Goal: Task Accomplishment & Management: Manage account settings

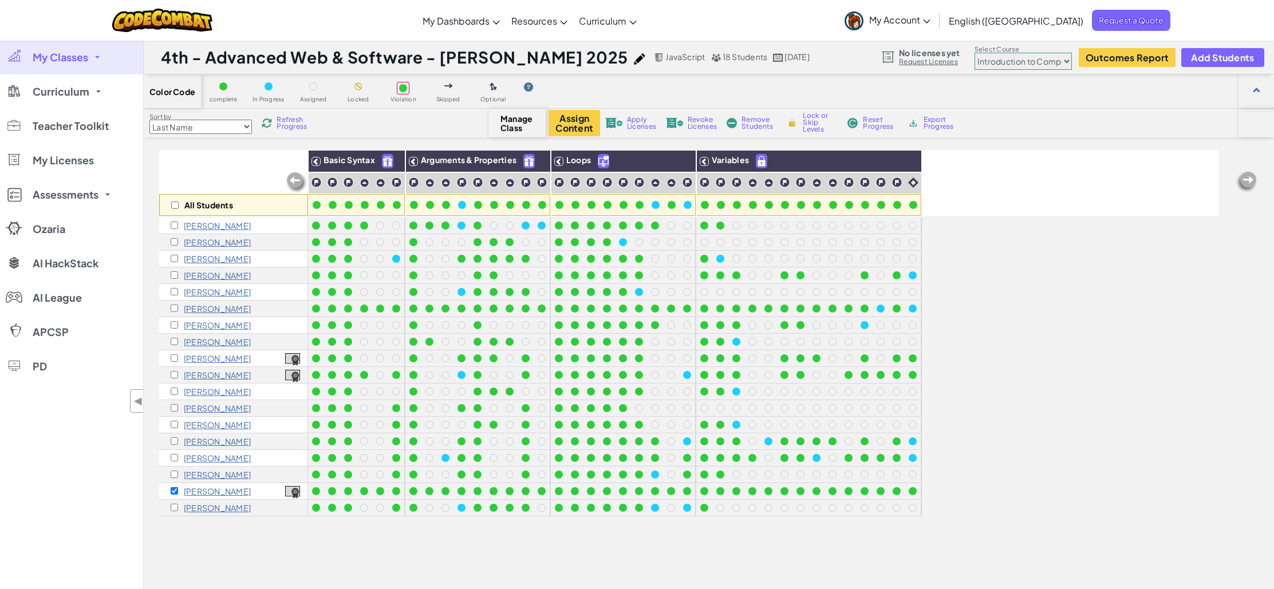
select select "560f1a9f22961295f9427742"
click at [635, 126] on span "Apply Licenses" at bounding box center [641, 123] width 29 height 14
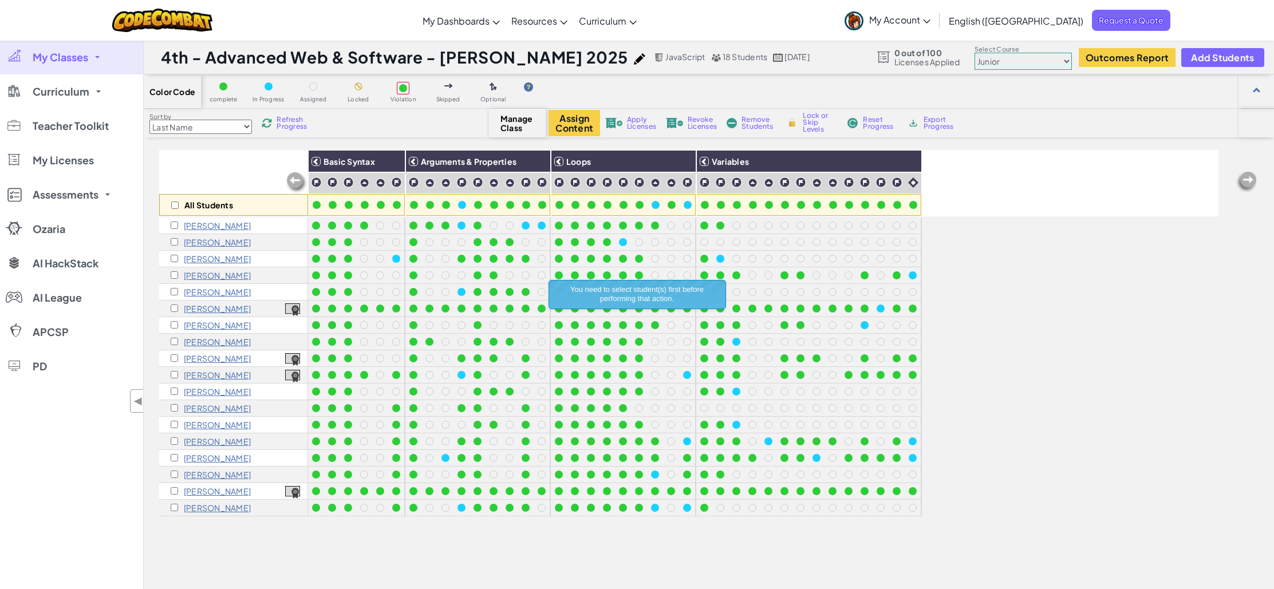
click at [181, 187] on div "All Students" at bounding box center [233, 183] width 149 height 66
click at [173, 202] on input "checkbox" at bounding box center [174, 205] width 7 height 7
checkbox input "true"
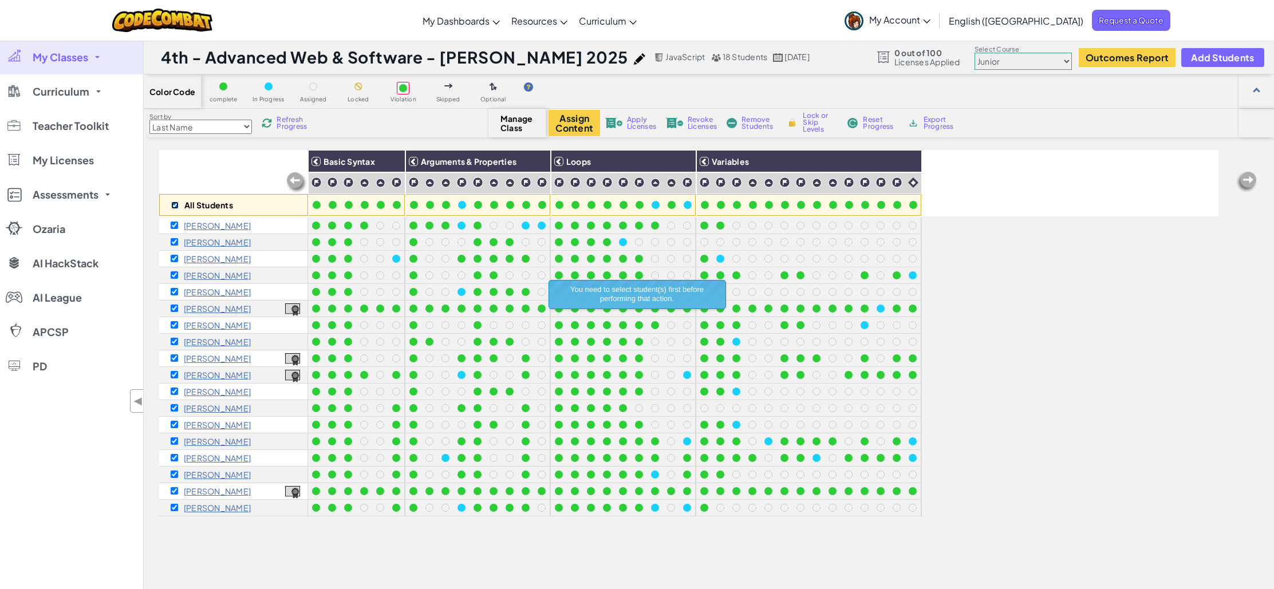
checkbox input "true"
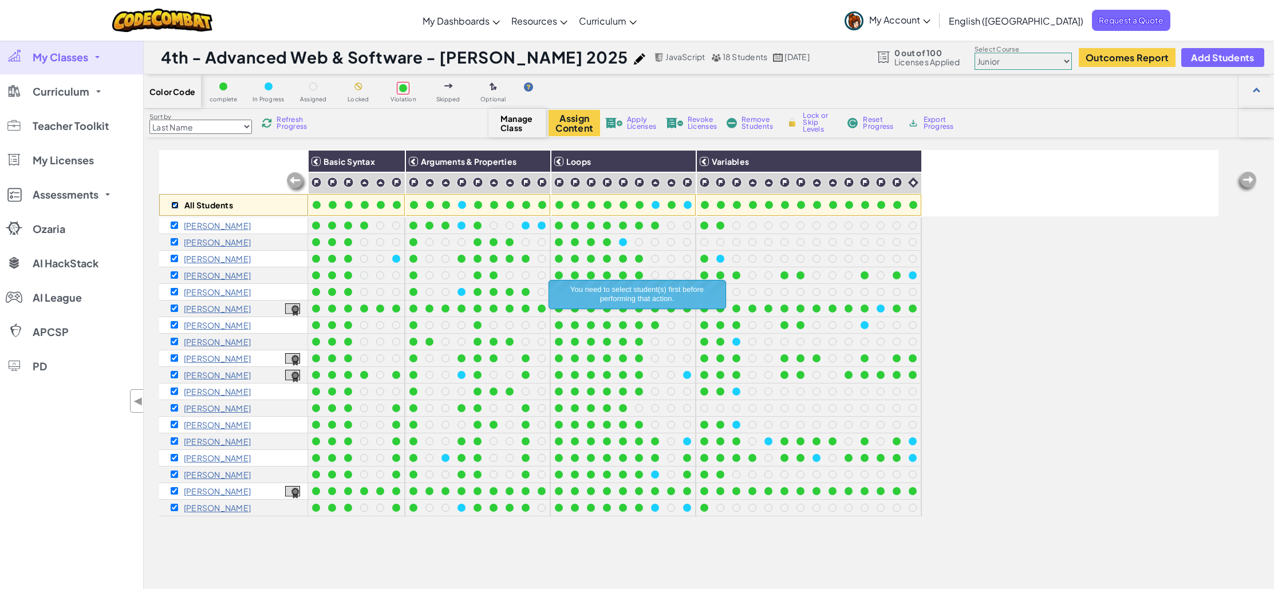
checkbox input "true"
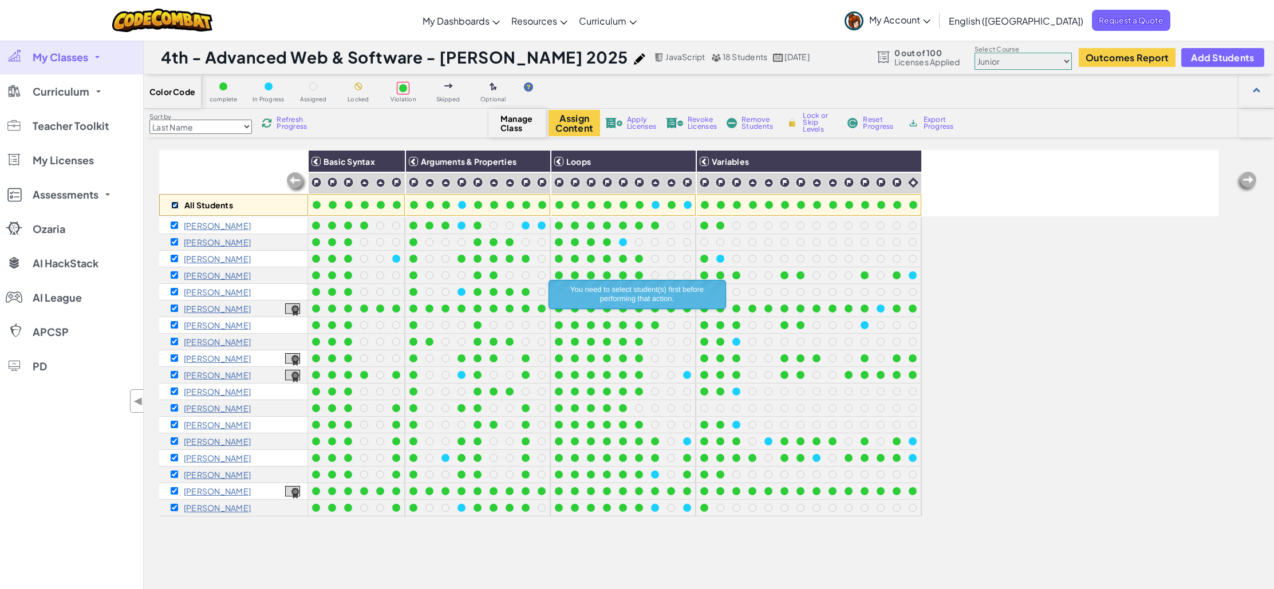
checkbox input "true"
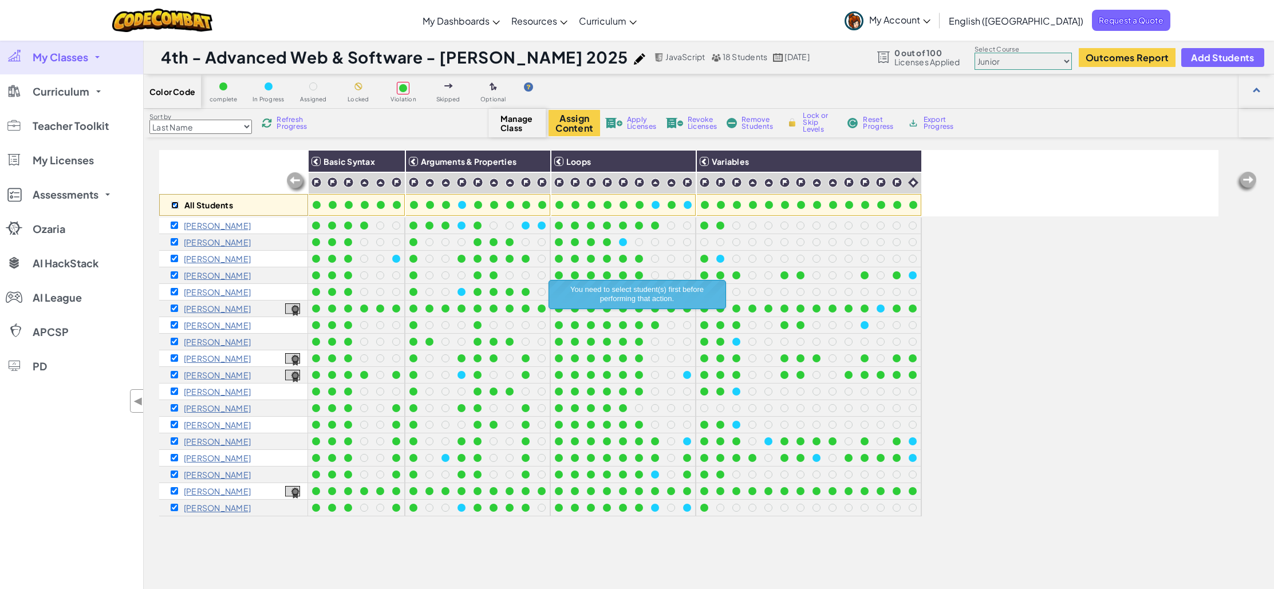
checkbox input "true"
click at [628, 125] on span "Apply Licenses" at bounding box center [641, 123] width 29 height 14
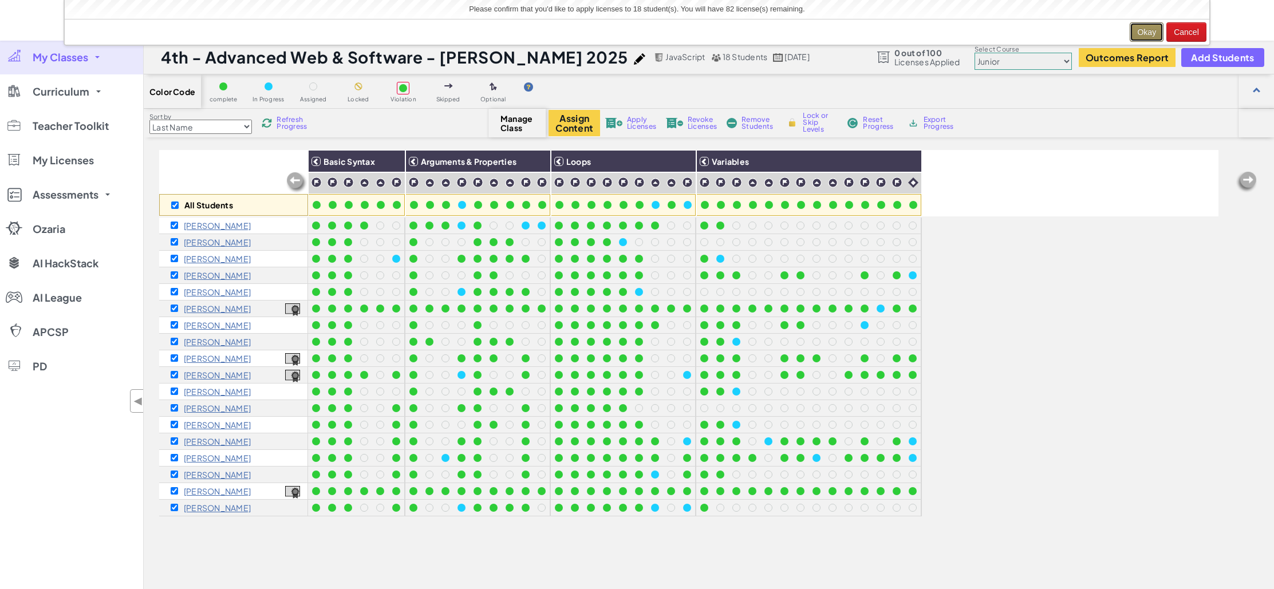
click at [1156, 27] on button "Okay" at bounding box center [1147, 31] width 34 height 19
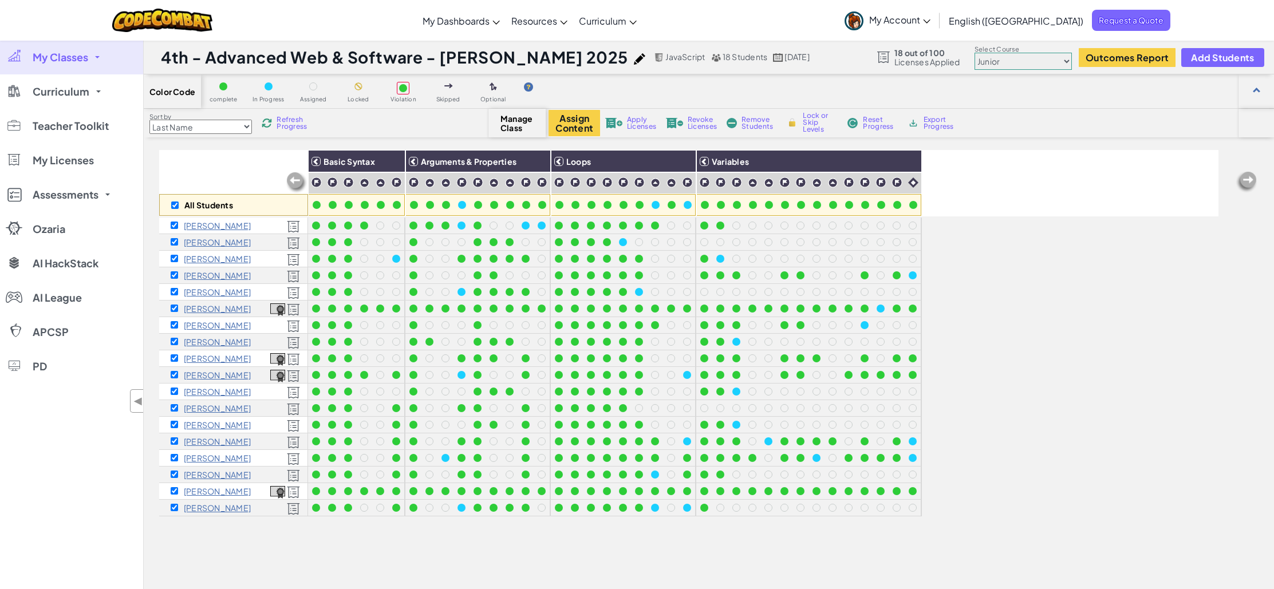
click at [90, 62] on link "My Classes" at bounding box center [71, 57] width 143 height 34
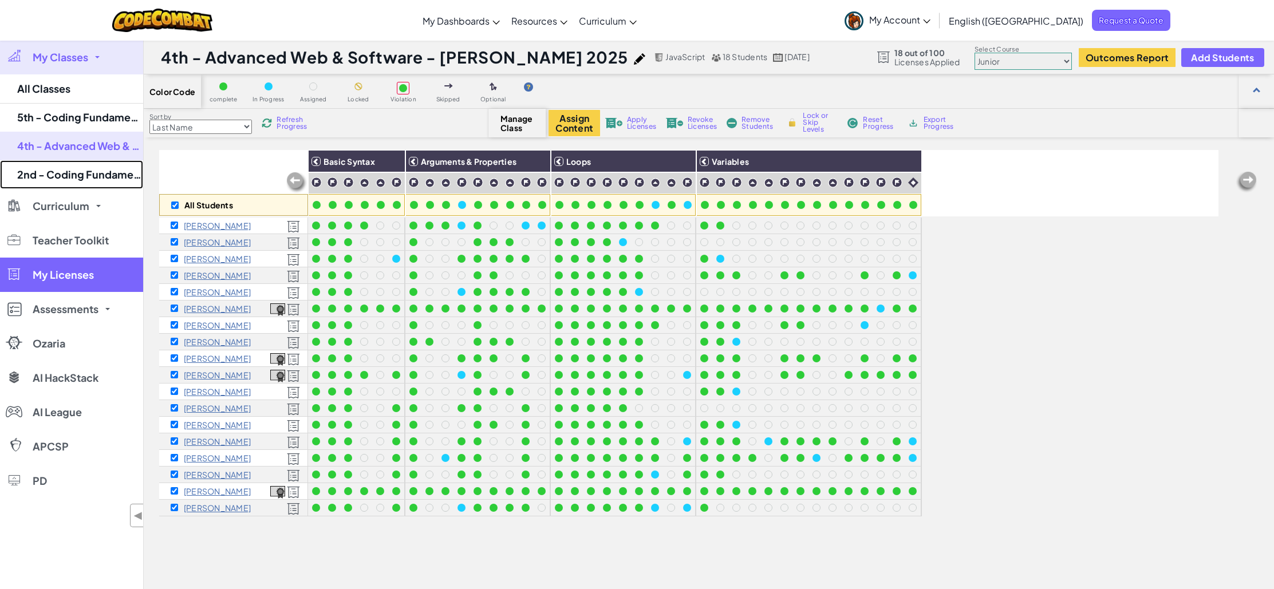
click at [68, 176] on link "2nd - Coding Fundamentals - [PERSON_NAME] 2025" at bounding box center [71, 174] width 143 height 29
checkbox input "false"
select select "560f1a9f22961295f9427742"
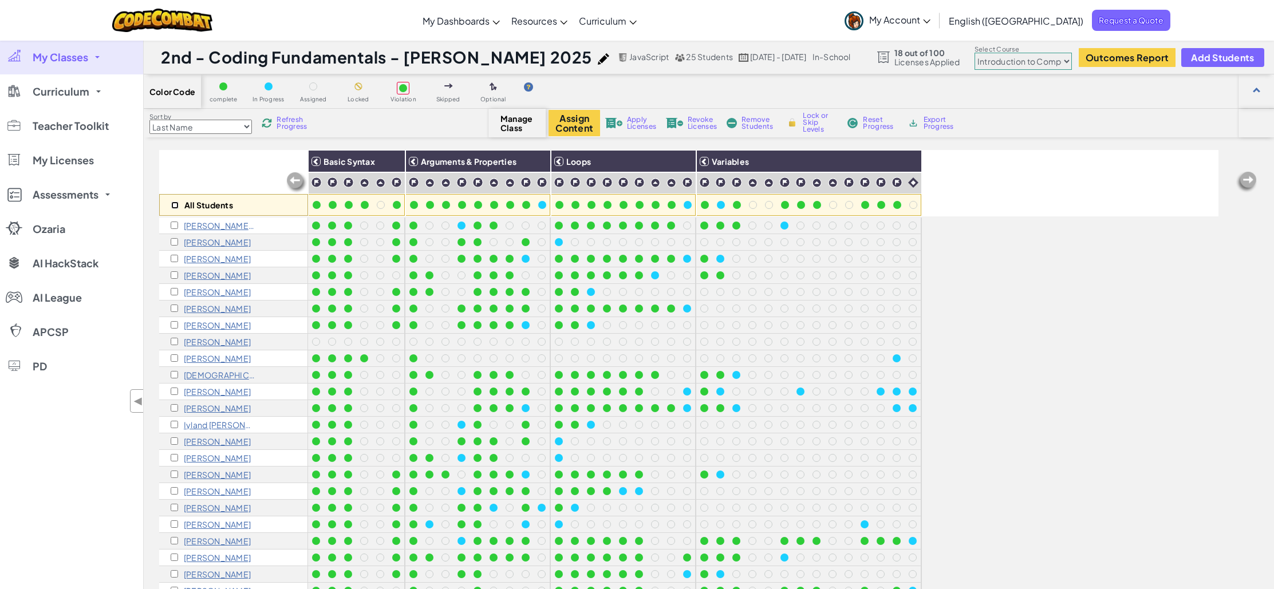
click at [173, 207] on input "checkbox" at bounding box center [174, 205] width 7 height 7
checkbox input "true"
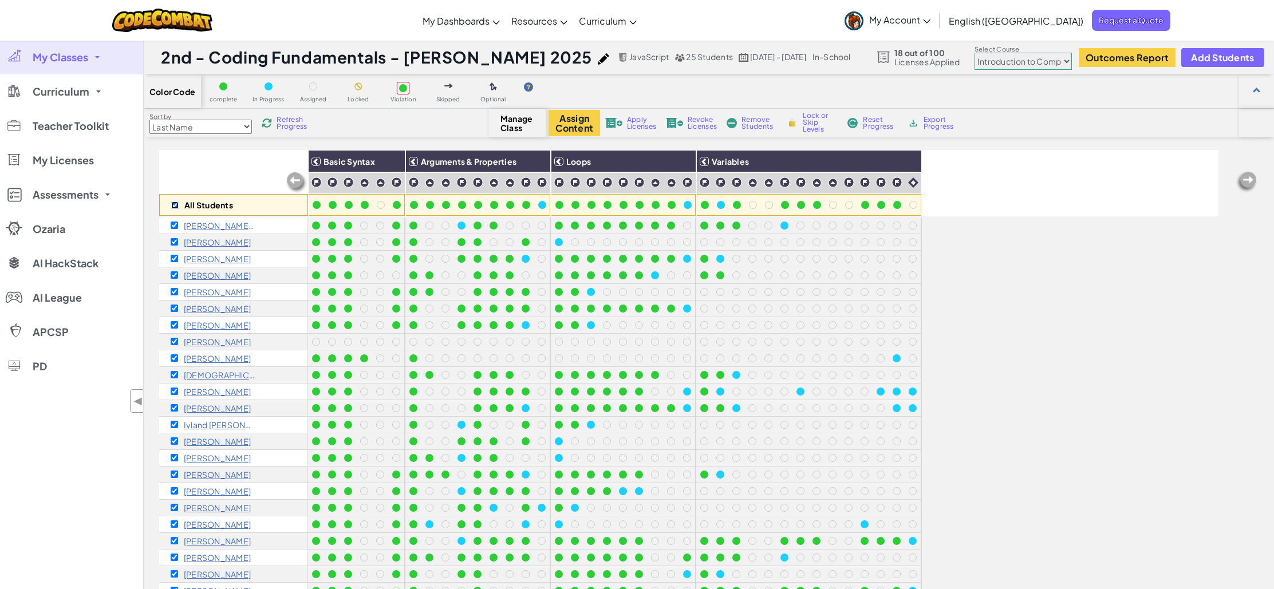
checkbox input "true"
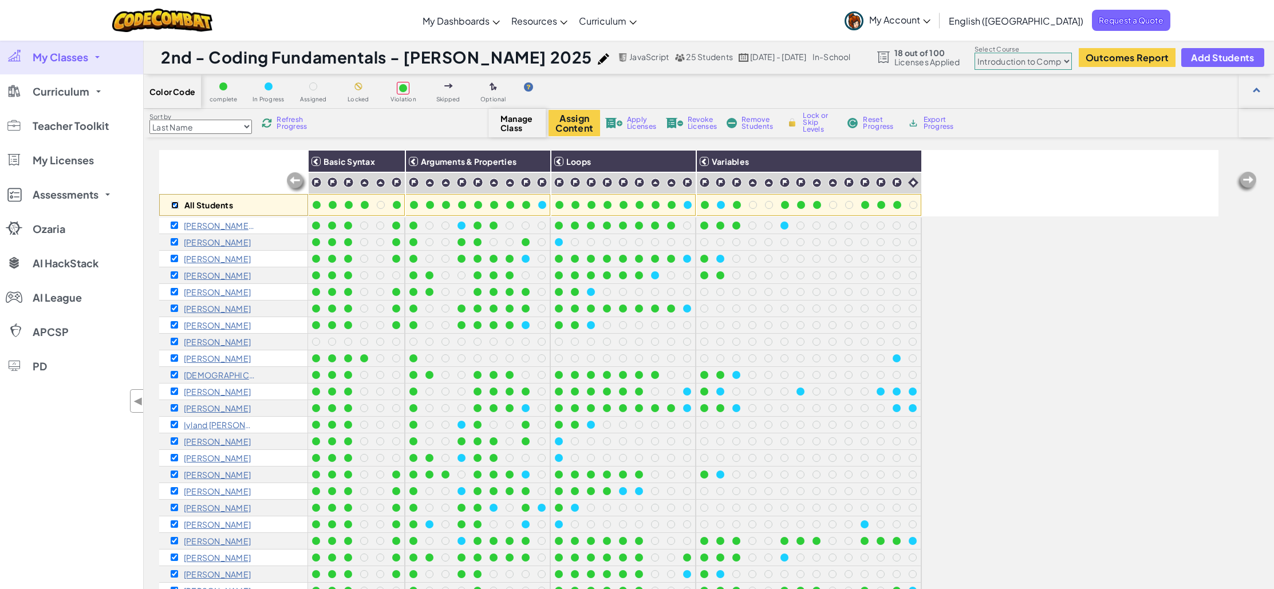
checkbox input "true"
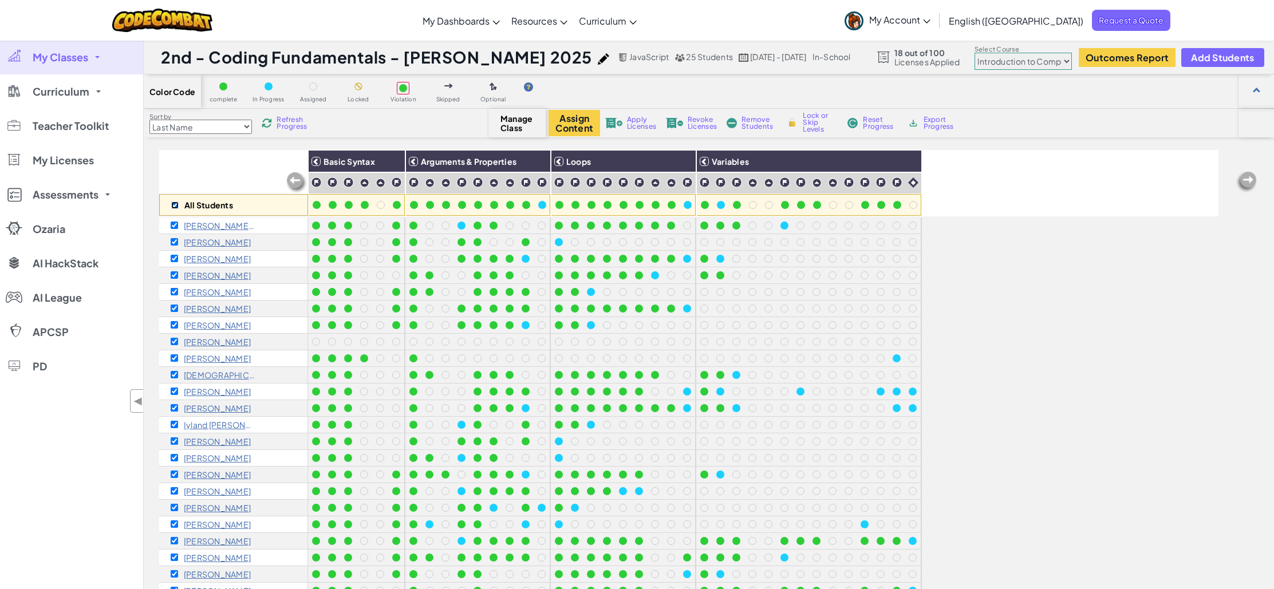
checkbox input "true"
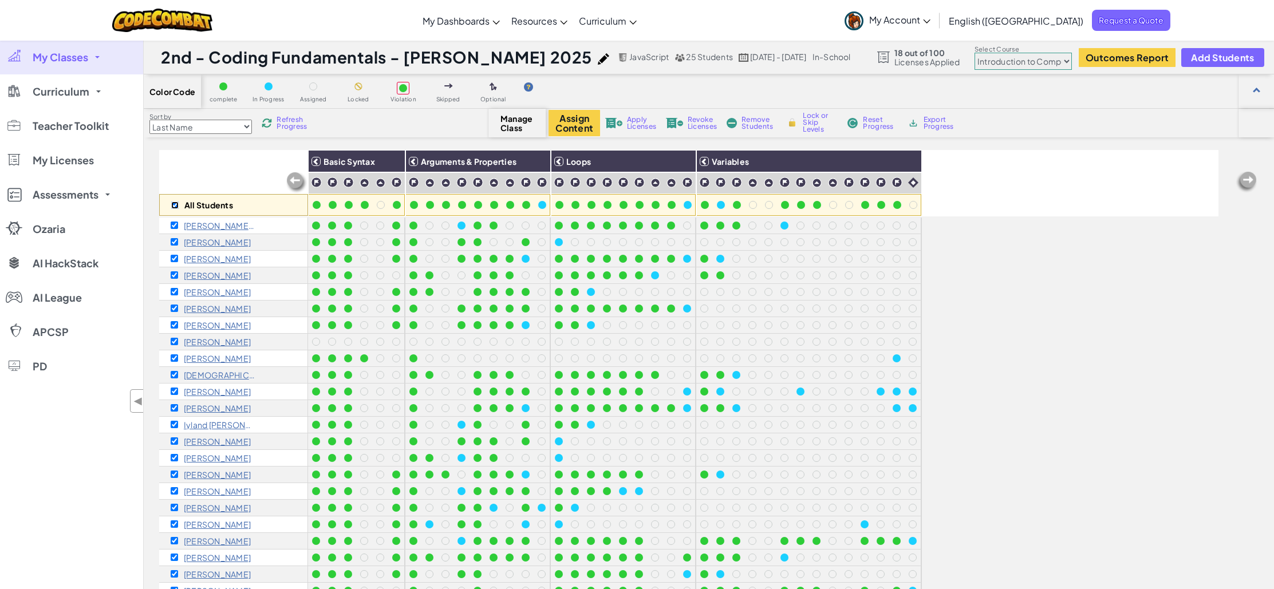
checkbox input "true"
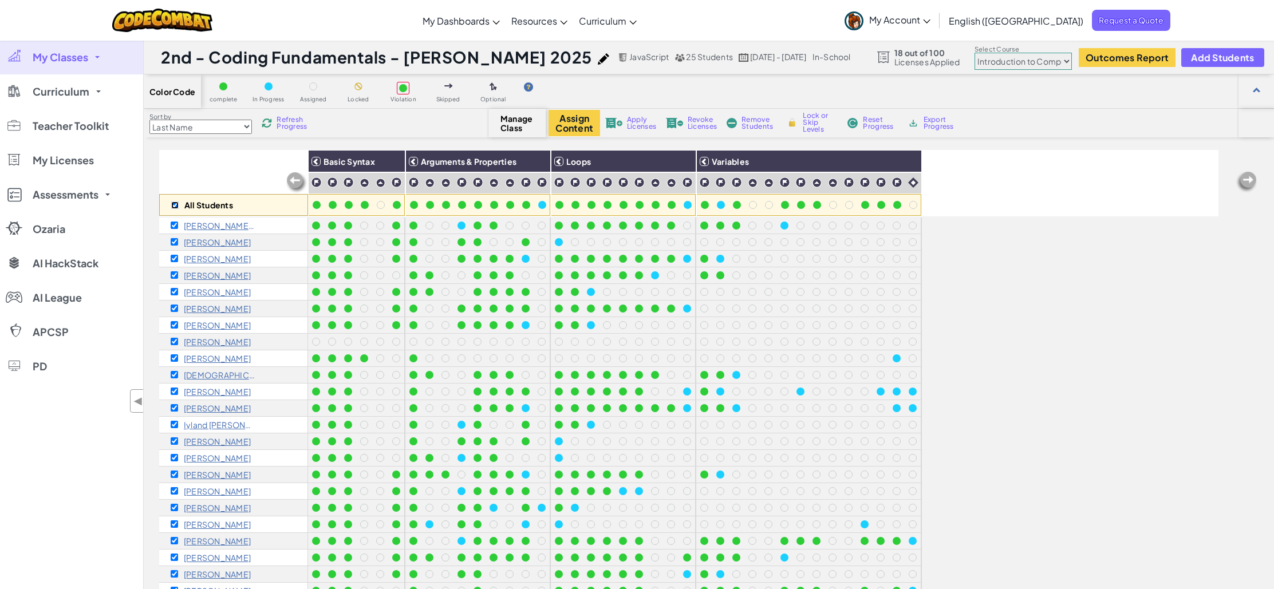
checkbox input "true"
click at [634, 125] on span "Apply Licenses" at bounding box center [641, 123] width 29 height 14
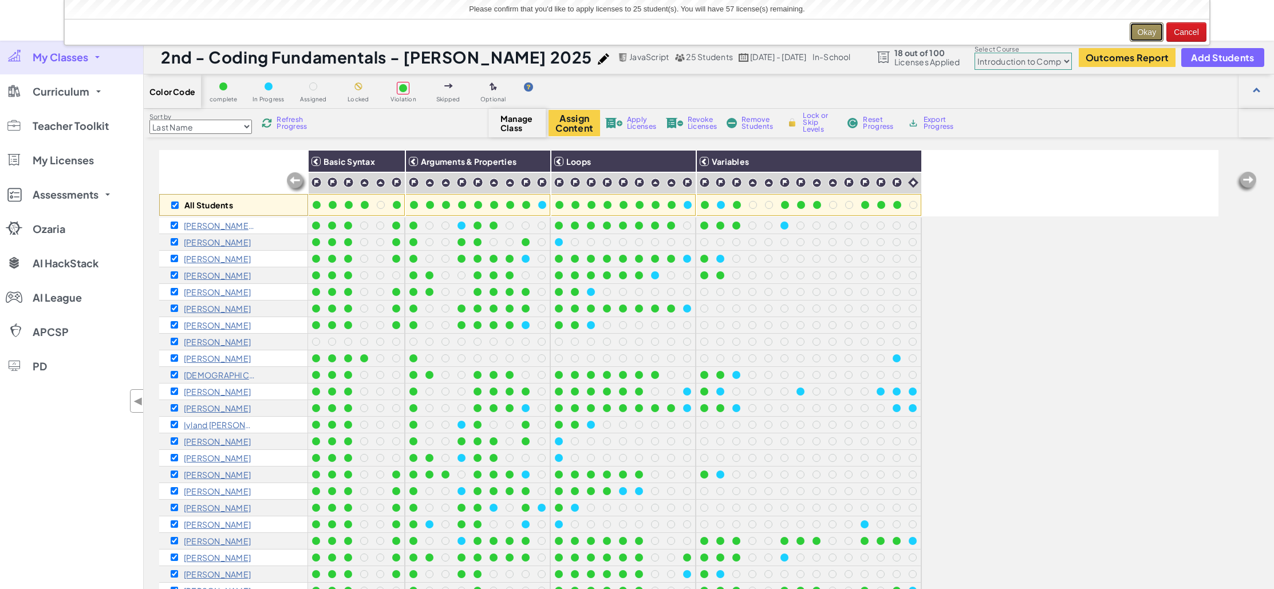
click at [1154, 32] on button "Okay" at bounding box center [1147, 31] width 34 height 19
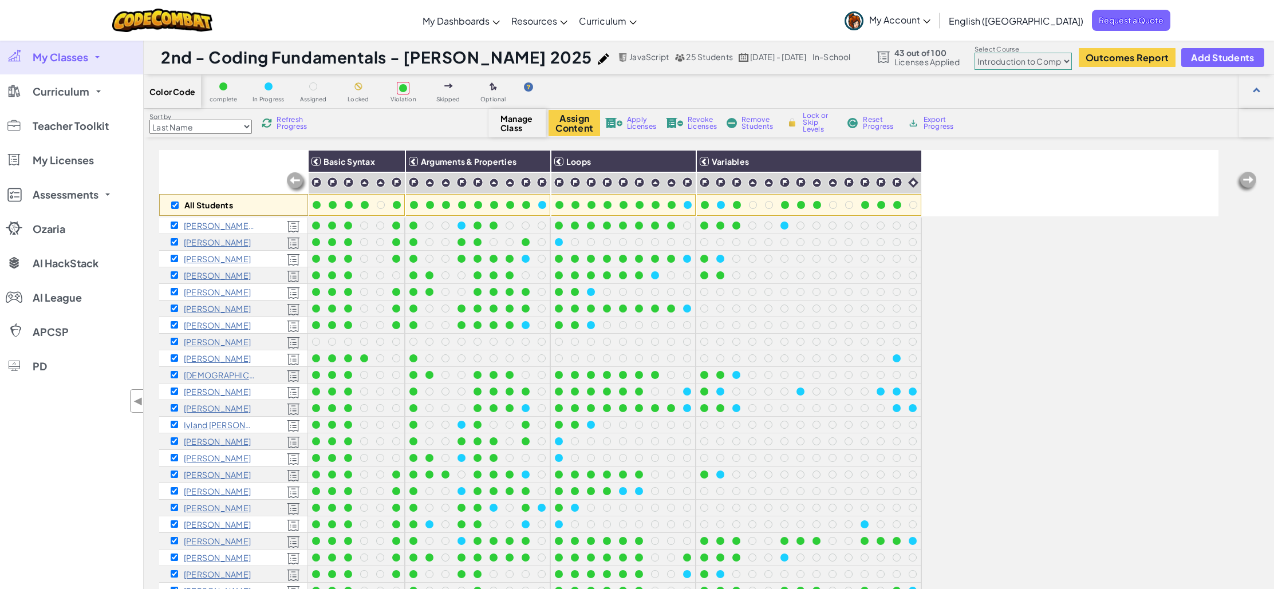
click at [100, 63] on link "My Classes" at bounding box center [71, 57] width 143 height 34
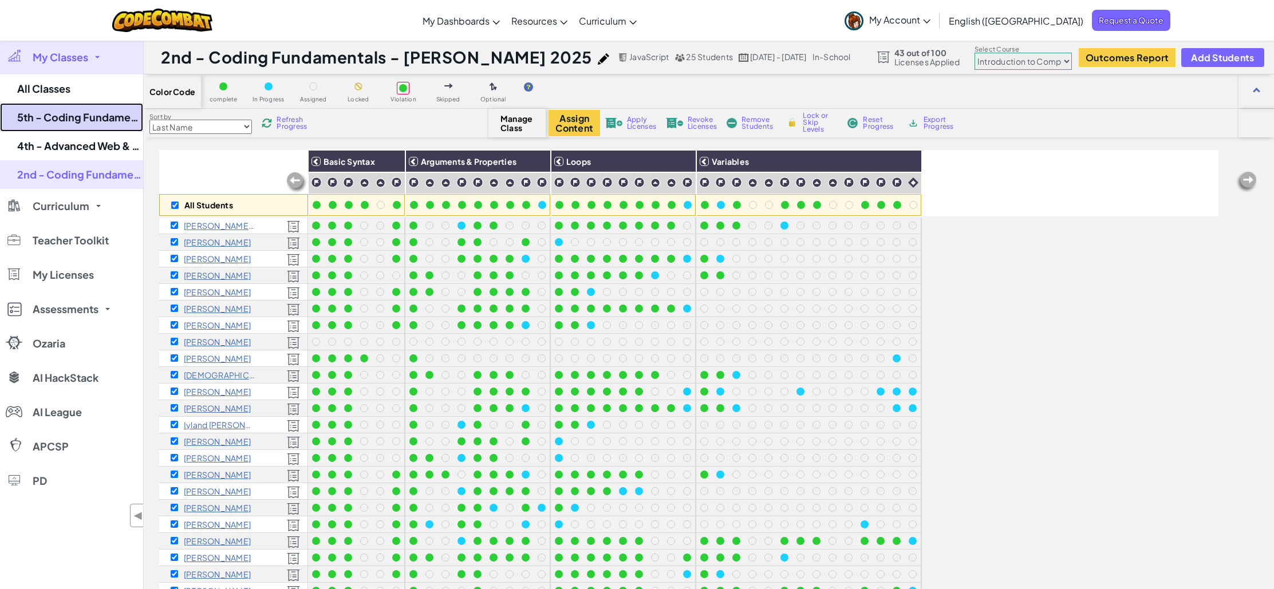
click at [100, 112] on link "5th - Coding Fundamentals - Hunt 2025" at bounding box center [71, 117] width 143 height 29
checkbox input "false"
select select "560f1a9f22961295f9427742"
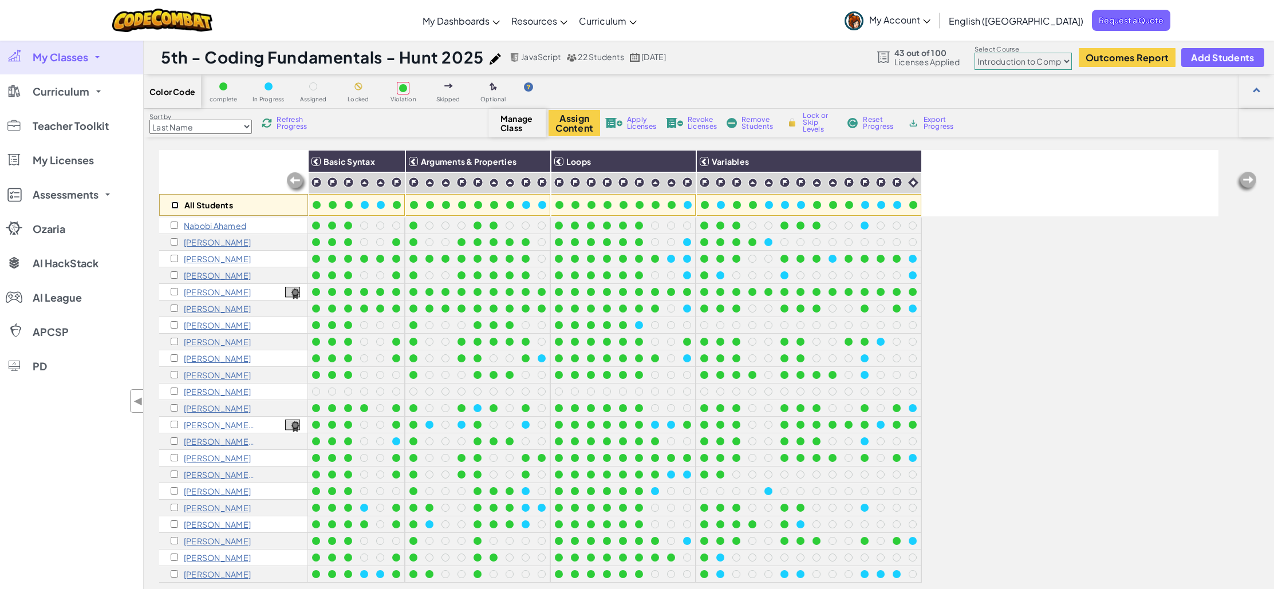
click at [173, 204] on input "checkbox" at bounding box center [174, 205] width 7 height 7
checkbox input "true"
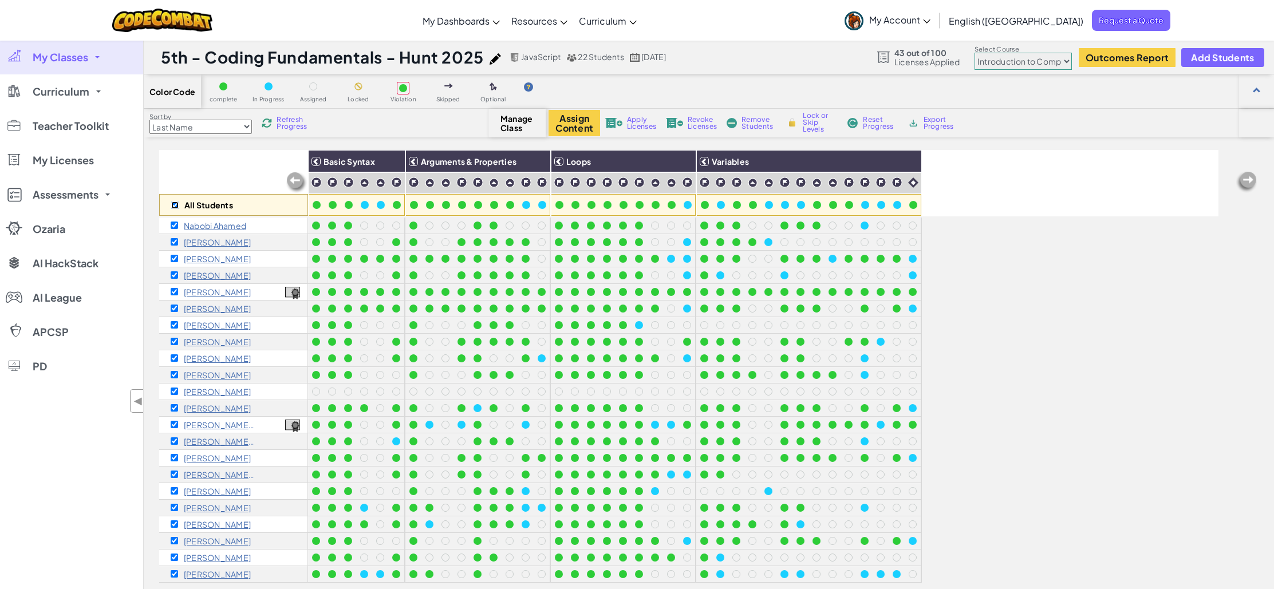
checkbox input "true"
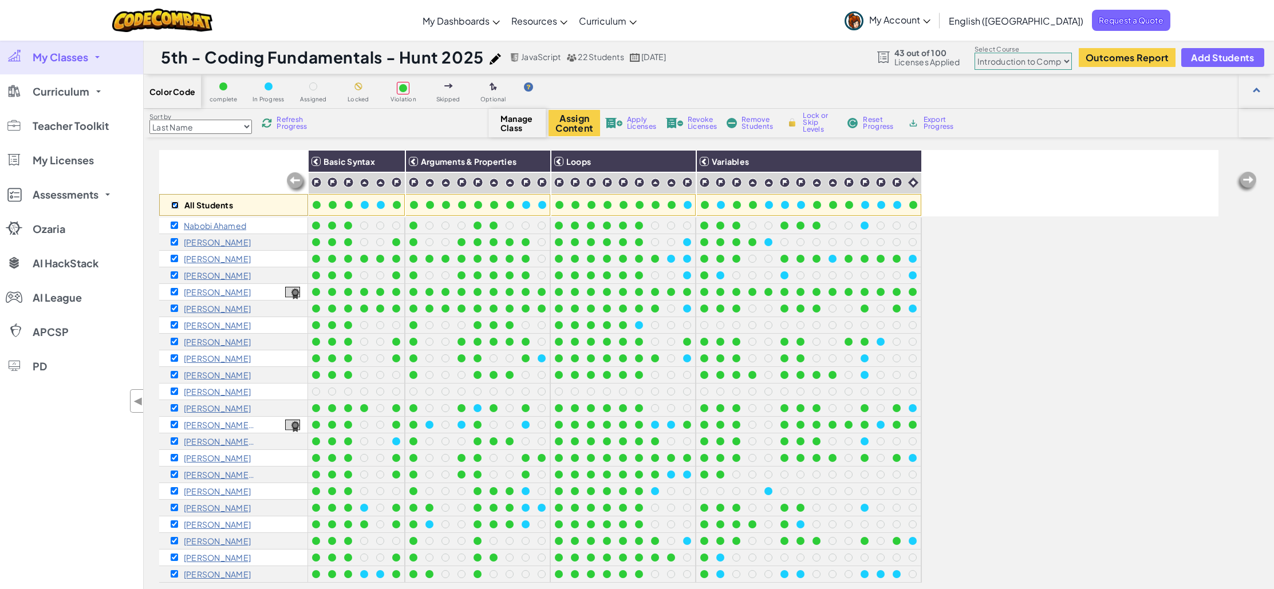
checkbox input "true"
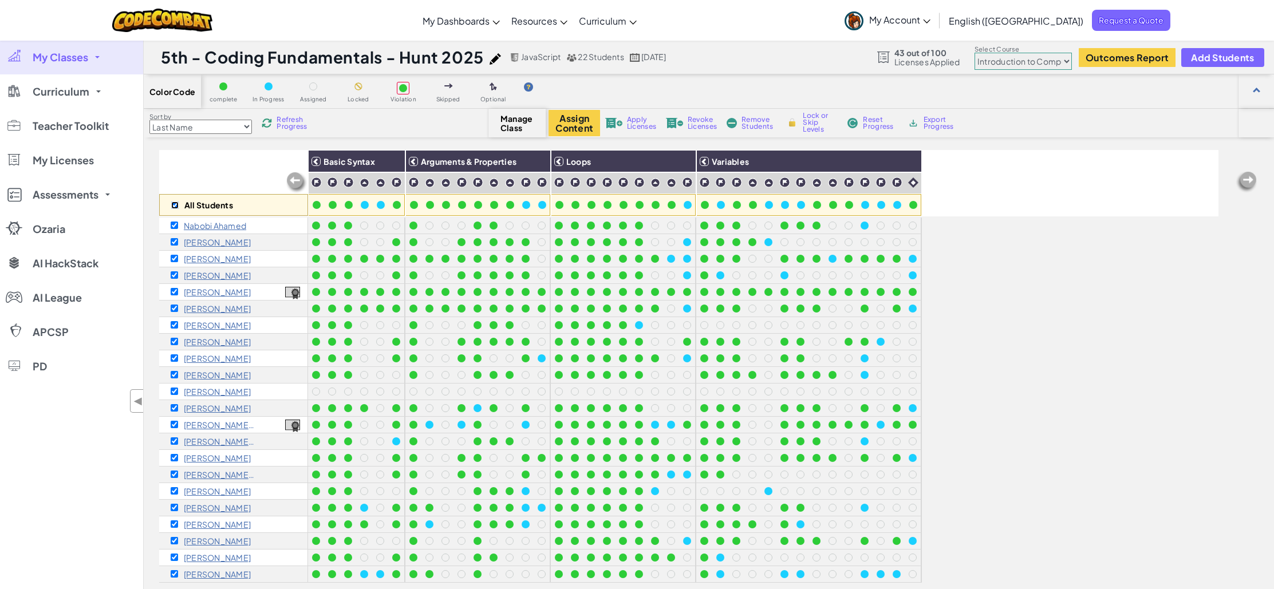
checkbox input "true"
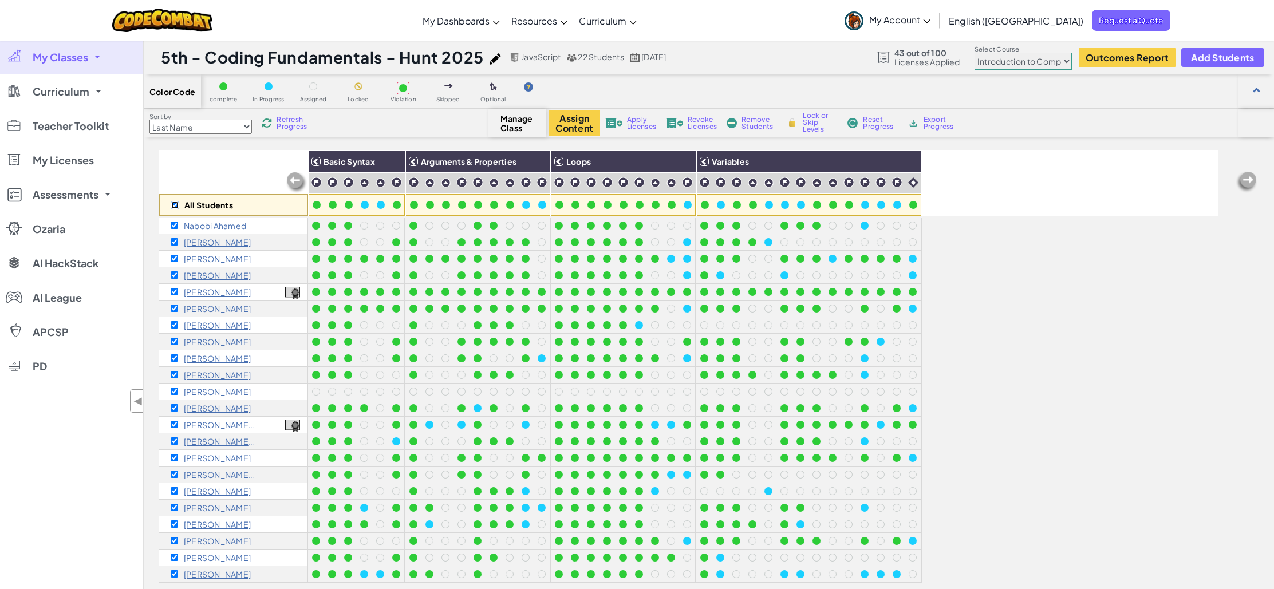
checkbox input "true"
click at [630, 120] on span "Apply Licenses" at bounding box center [641, 123] width 29 height 14
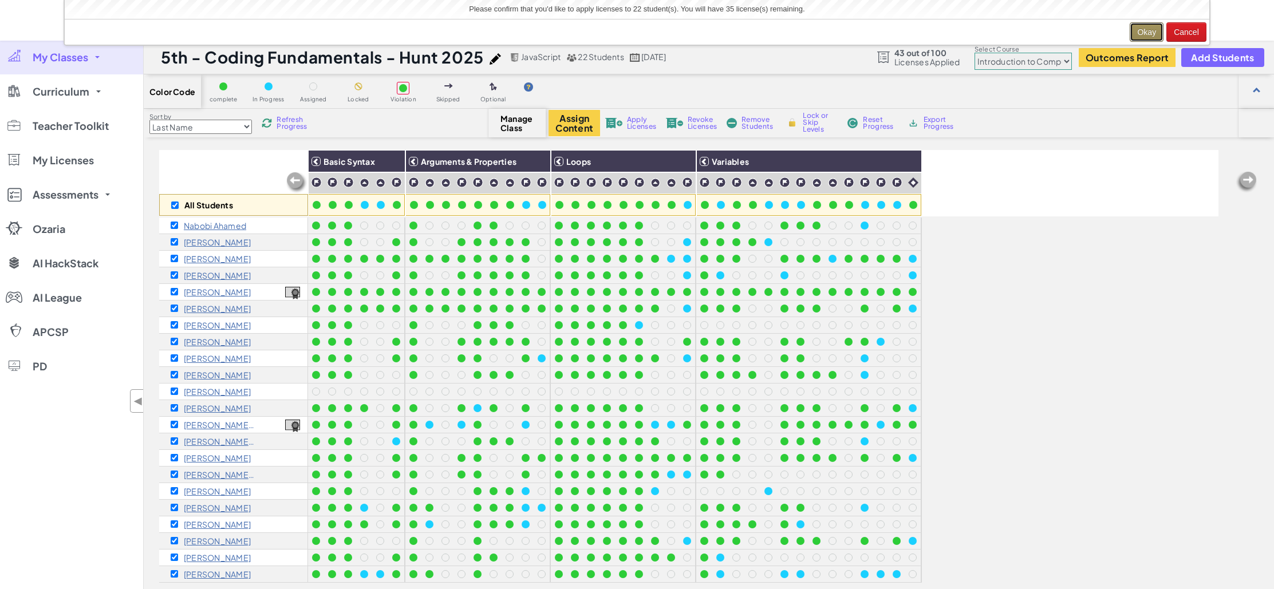
click at [1152, 33] on button "Okay" at bounding box center [1147, 31] width 34 height 19
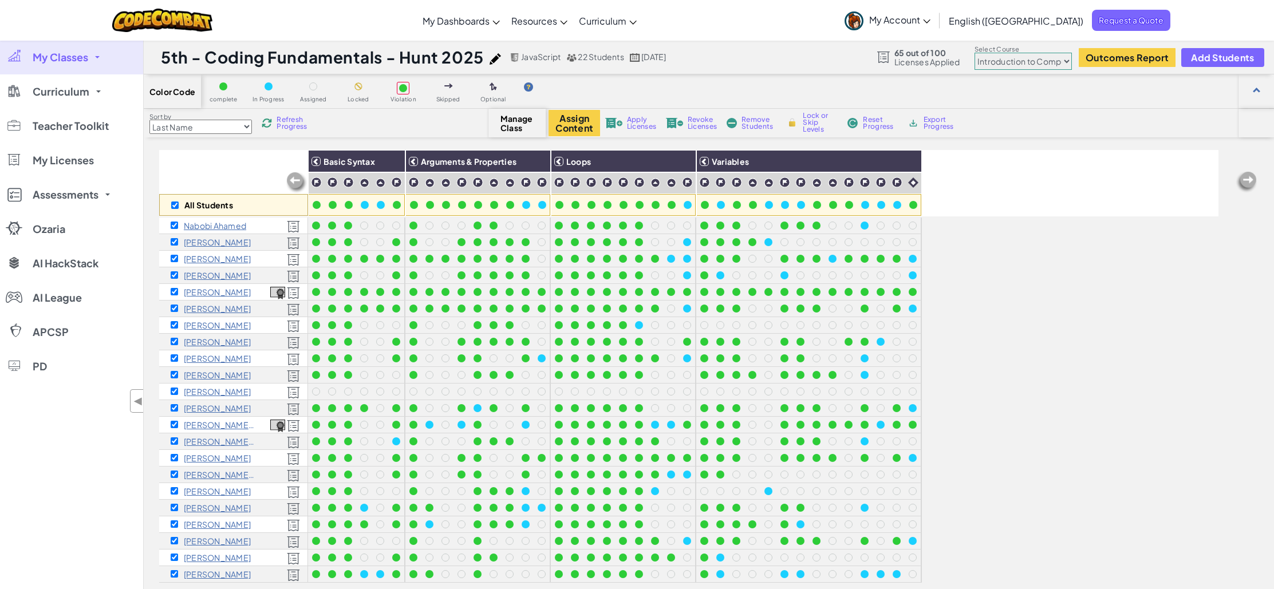
click at [235, 165] on div "All Students" at bounding box center [233, 183] width 149 height 66
click at [77, 159] on span "My Licenses" at bounding box center [63, 160] width 61 height 10
